Goal: Transaction & Acquisition: Purchase product/service

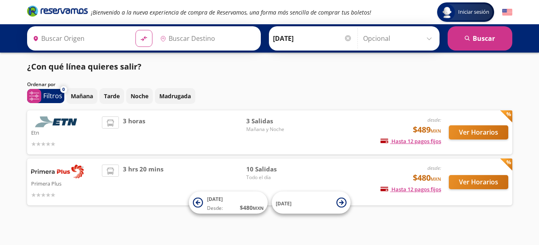
type input "Querétaro, Querétaro"
type input "Terminal [GEOGRAPHIC_DATA], [GEOGRAPHIC_DATA]"
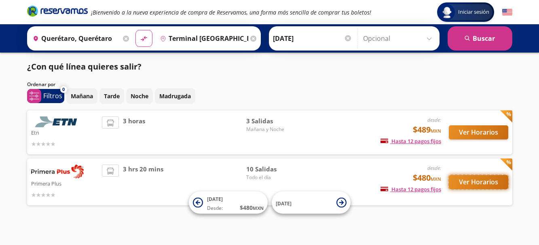
click at [486, 183] on button "Ver Horarios" at bounding box center [477, 182] width 59 height 14
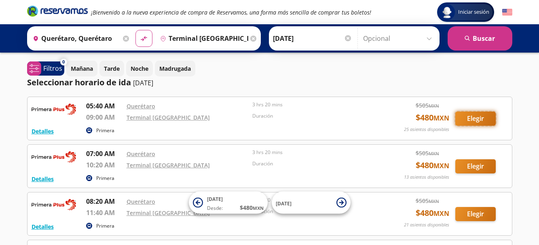
click at [475, 116] on button "Elegir" at bounding box center [475, 119] width 40 height 14
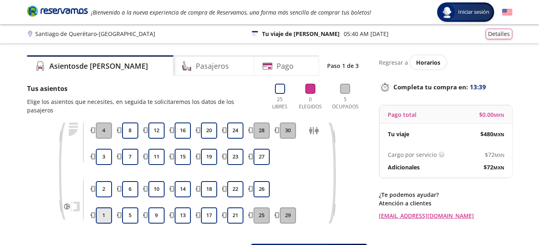
click at [105, 207] on button "1" at bounding box center [104, 215] width 16 height 16
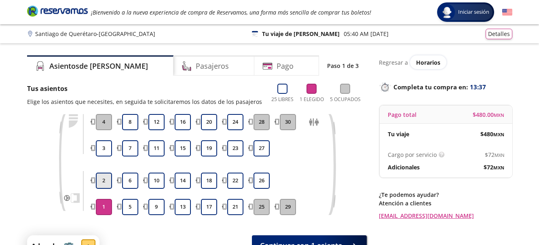
click at [102, 179] on button "2" at bounding box center [104, 181] width 16 height 16
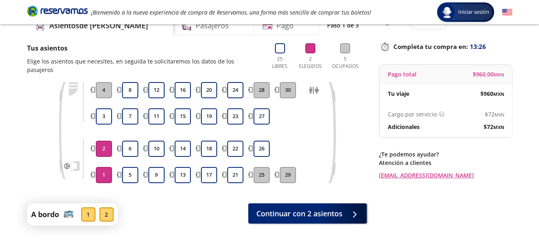
scroll to position [71, 0]
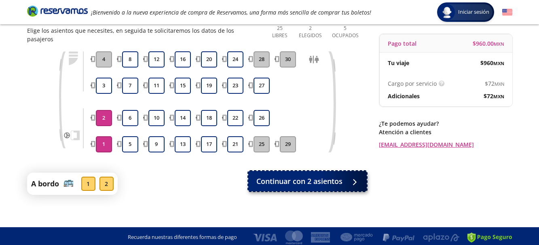
click at [303, 176] on span "Continuar con 2 asientos" at bounding box center [299, 181] width 86 height 11
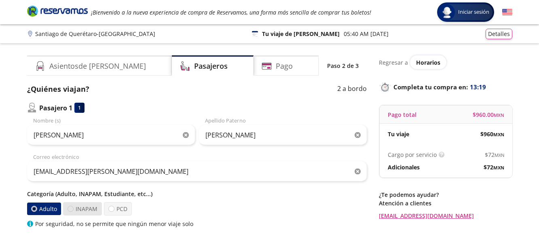
click at [69, 208] on div at bounding box center [70, 209] width 6 height 6
click at [69, 208] on input "INAPAM" at bounding box center [70, 208] width 5 height 5
radio input "true"
radio input "false"
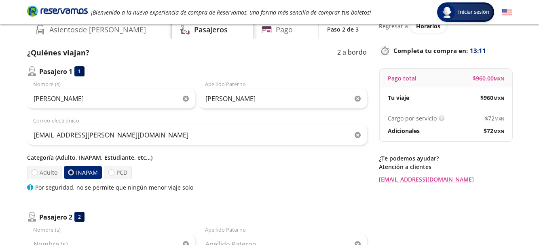
scroll to position [81, 0]
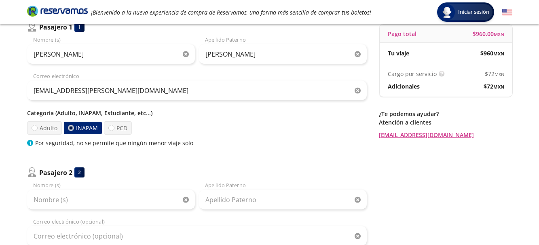
click at [55, 185] on div "Nombre (s)" at bounding box center [111, 195] width 168 height 28
click at [40, 184] on div "Nombre (s)" at bounding box center [111, 195] width 168 height 28
click at [48, 183] on div "Nombre (s)" at bounding box center [111, 195] width 168 height 28
click at [46, 185] on div "Nombre (s)" at bounding box center [111, 195] width 168 height 28
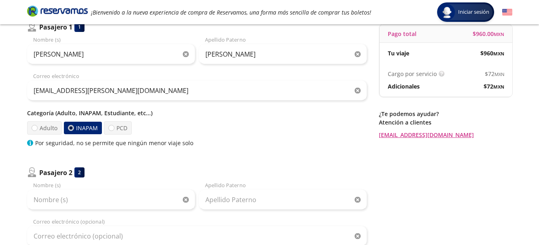
click at [32, 185] on div "Nombre (s)" at bounding box center [111, 195] width 168 height 28
click at [42, 181] on div "Nombre (s)" at bounding box center [111, 195] width 168 height 28
click at [43, 183] on div "Nombre (s)" at bounding box center [111, 195] width 168 height 28
click at [78, 173] on div "2" at bounding box center [79, 172] width 10 height 10
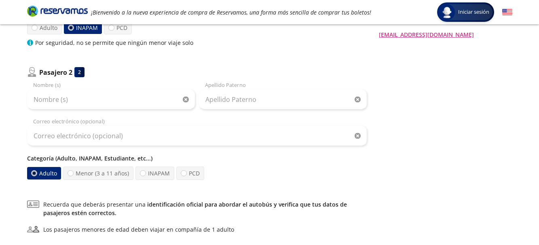
scroll to position [141, 0]
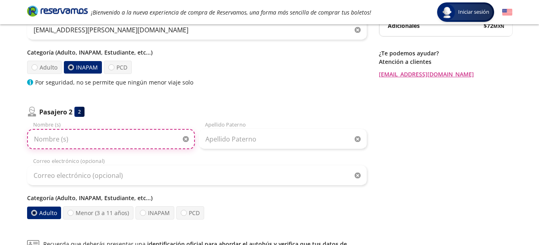
click at [91, 141] on input "Nombre (s)" at bounding box center [111, 139] width 168 height 20
type input "[PERSON_NAME]"
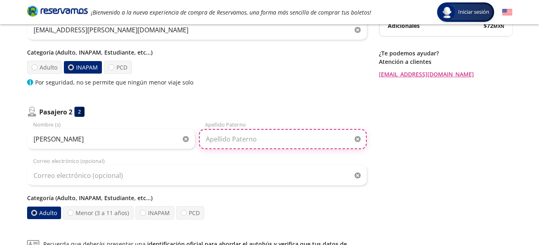
click at [212, 137] on input "Apellido Paterno" at bounding box center [283, 139] width 168 height 20
type input "[PERSON_NAME]"
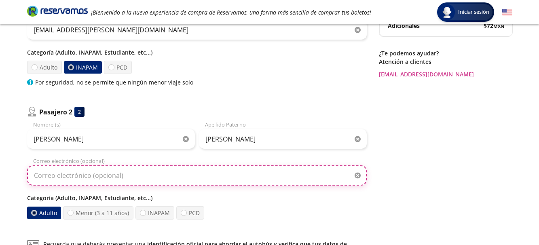
click at [47, 174] on input "Correo electrónico (opcional)" at bounding box center [196, 175] width 339 height 20
type input "[EMAIL_ADDRESS][PERSON_NAME][DOMAIN_NAME]"
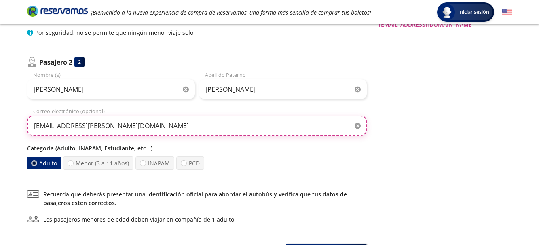
scroll to position [263, 0]
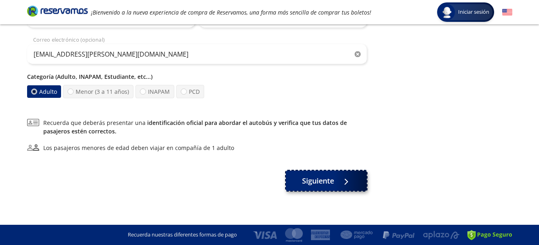
click at [324, 177] on span "Siguiente" at bounding box center [318, 180] width 32 height 11
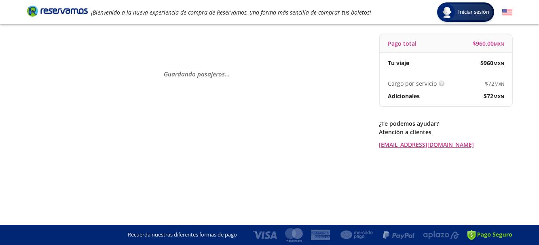
scroll to position [0, 0]
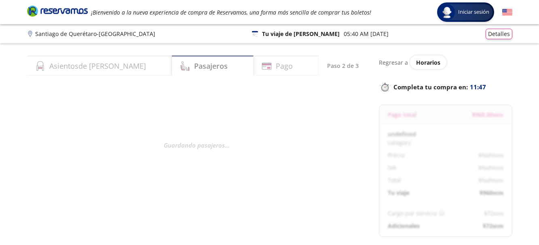
select select "MX"
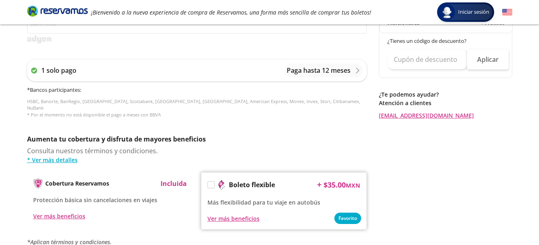
scroll to position [418, 0]
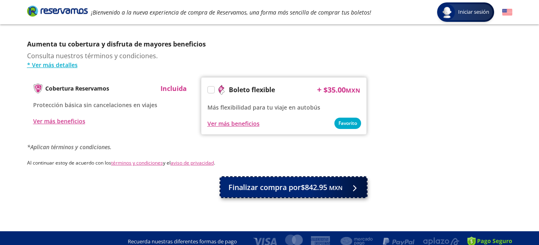
click at [270, 182] on span "Finalizar compra por $842.95 MXN" at bounding box center [285, 187] width 114 height 11
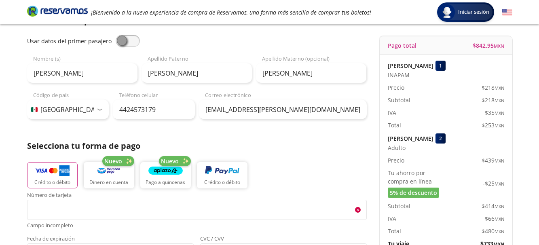
scroll to position [109, 0]
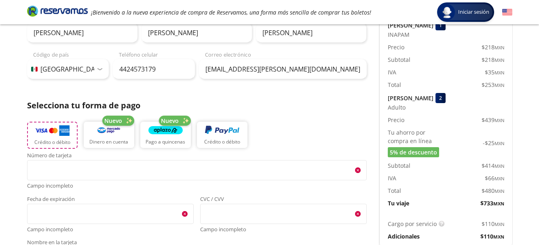
click at [48, 131] on img "button" at bounding box center [52, 130] width 34 height 12
type input "[PERSON_NAME]"
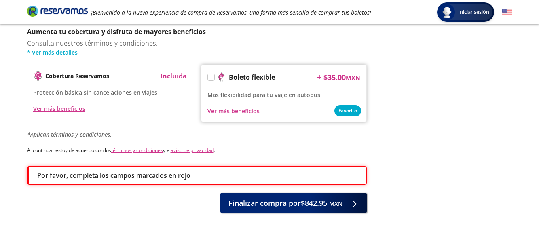
scroll to position [433, 0]
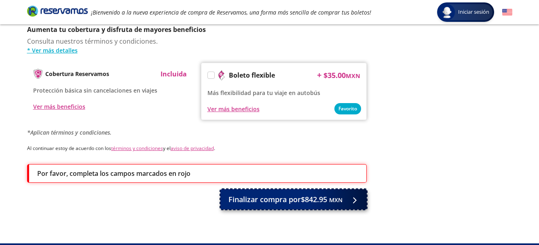
click at [320, 194] on span "Finalizar compra por $842.95 MXN" at bounding box center [285, 199] width 114 height 11
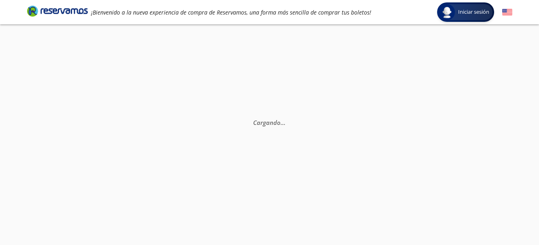
scroll to position [0, 0]
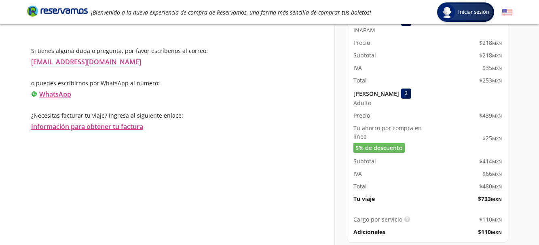
scroll to position [148, 0]
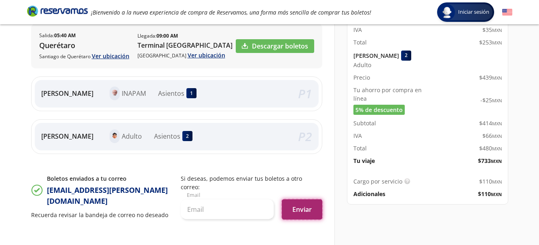
click at [301, 200] on button "Enviar" at bounding box center [302, 209] width 40 height 20
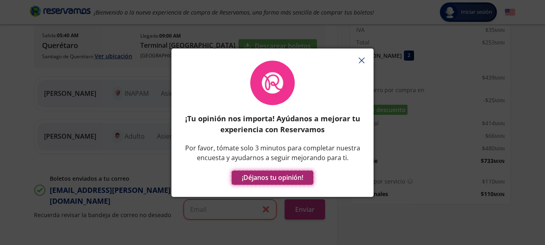
click at [252, 179] on button "¡Déjanos tu opinión!" at bounding box center [273, 178] width 82 height 14
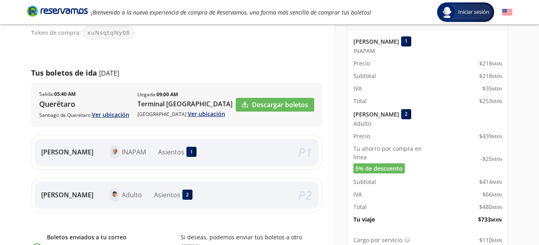
scroll to position [27, 0]
